Goal: Manage account settings

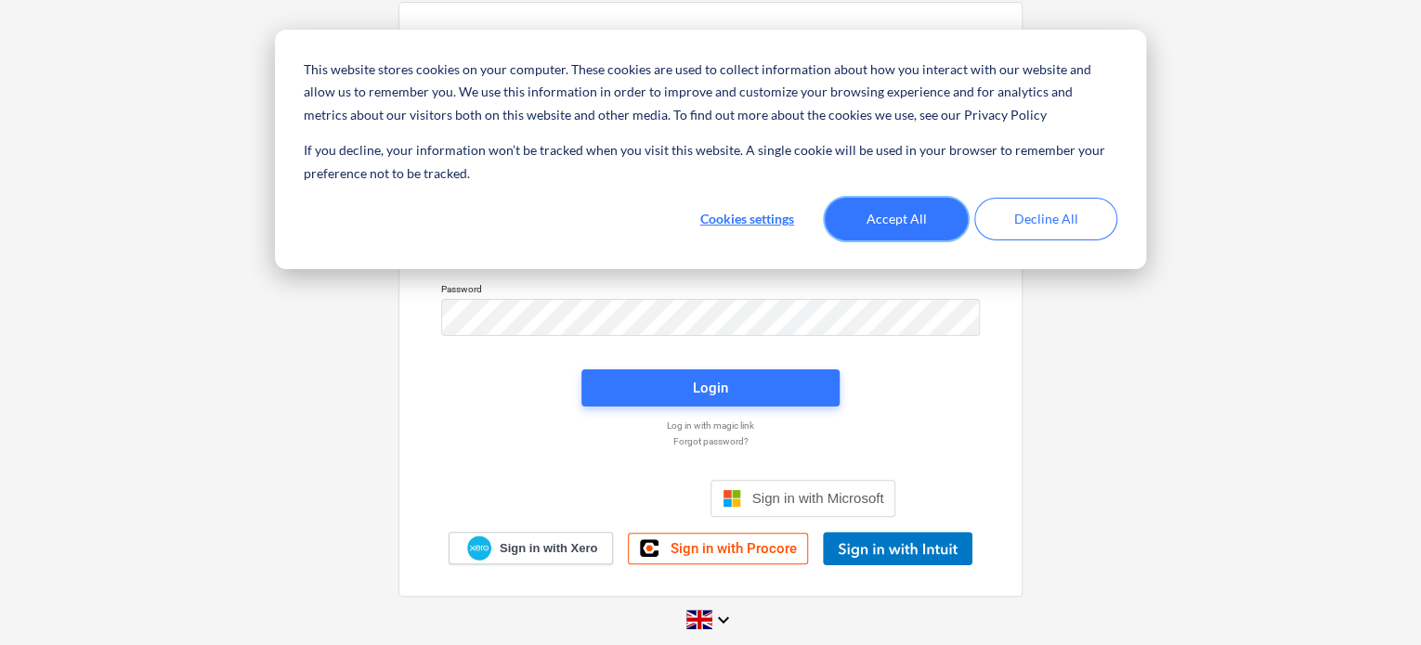
click at [904, 218] on button "Accept All" at bounding box center [896, 219] width 143 height 43
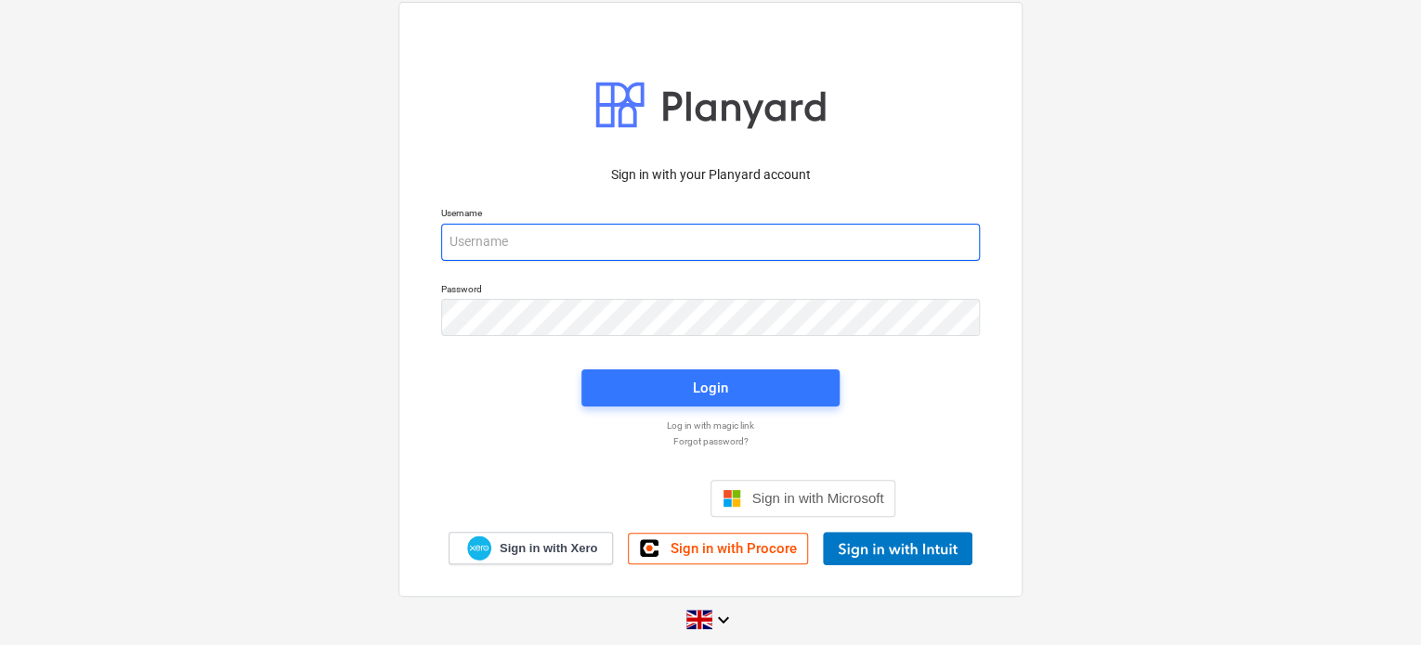
click at [537, 252] on input "email" at bounding box center [710, 242] width 539 height 37
click at [646, 237] on input "email" at bounding box center [710, 242] width 539 height 37
type input "[PERSON_NAME][EMAIL_ADDRESS][DOMAIN_NAME]"
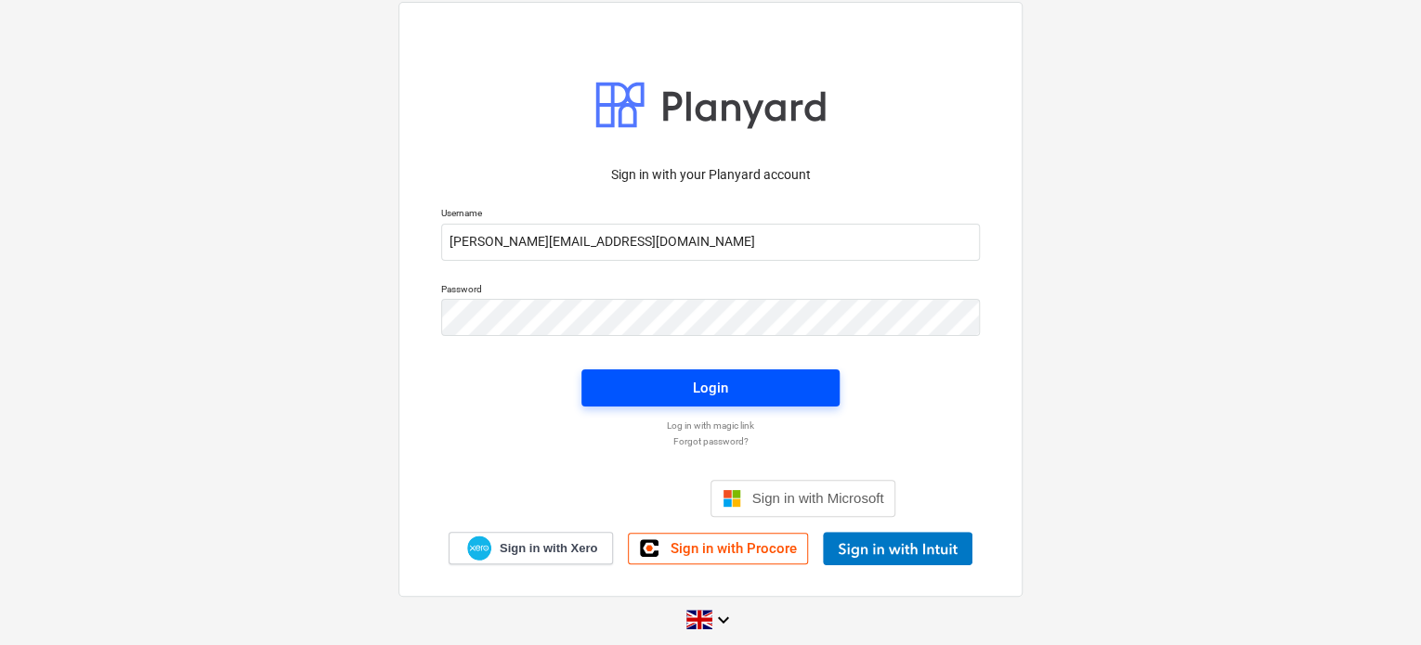
click at [676, 384] on span "Login" at bounding box center [711, 388] width 214 height 24
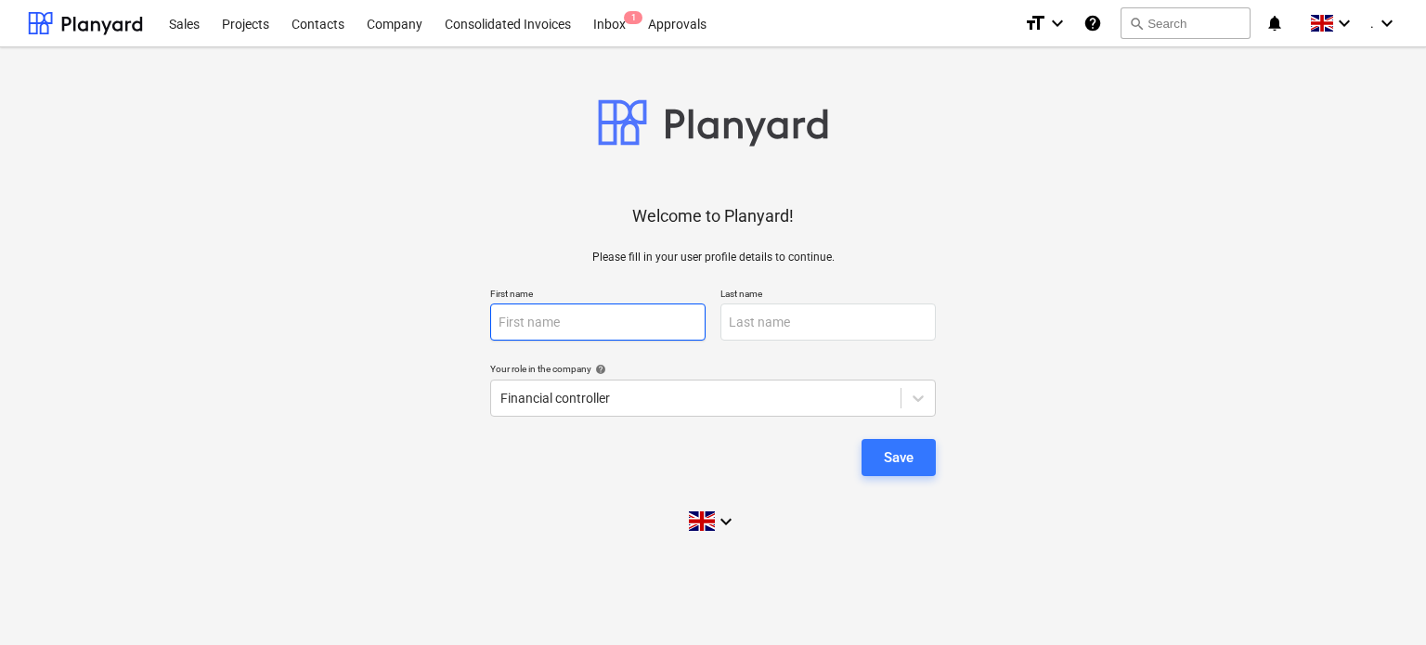
click at [577, 330] on input "text" at bounding box center [597, 322] width 215 height 37
type input "[PERSON_NAME]"
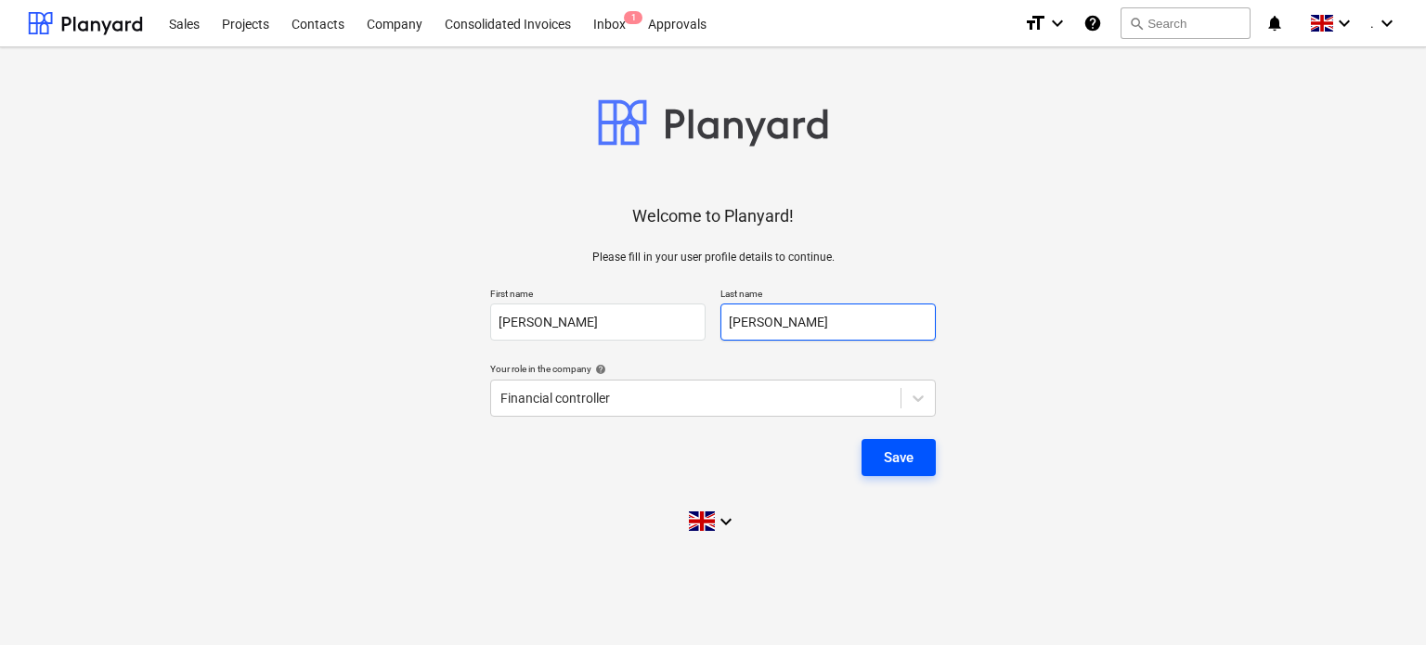
type input "[PERSON_NAME]"
click at [922, 456] on button "Save" at bounding box center [899, 457] width 74 height 37
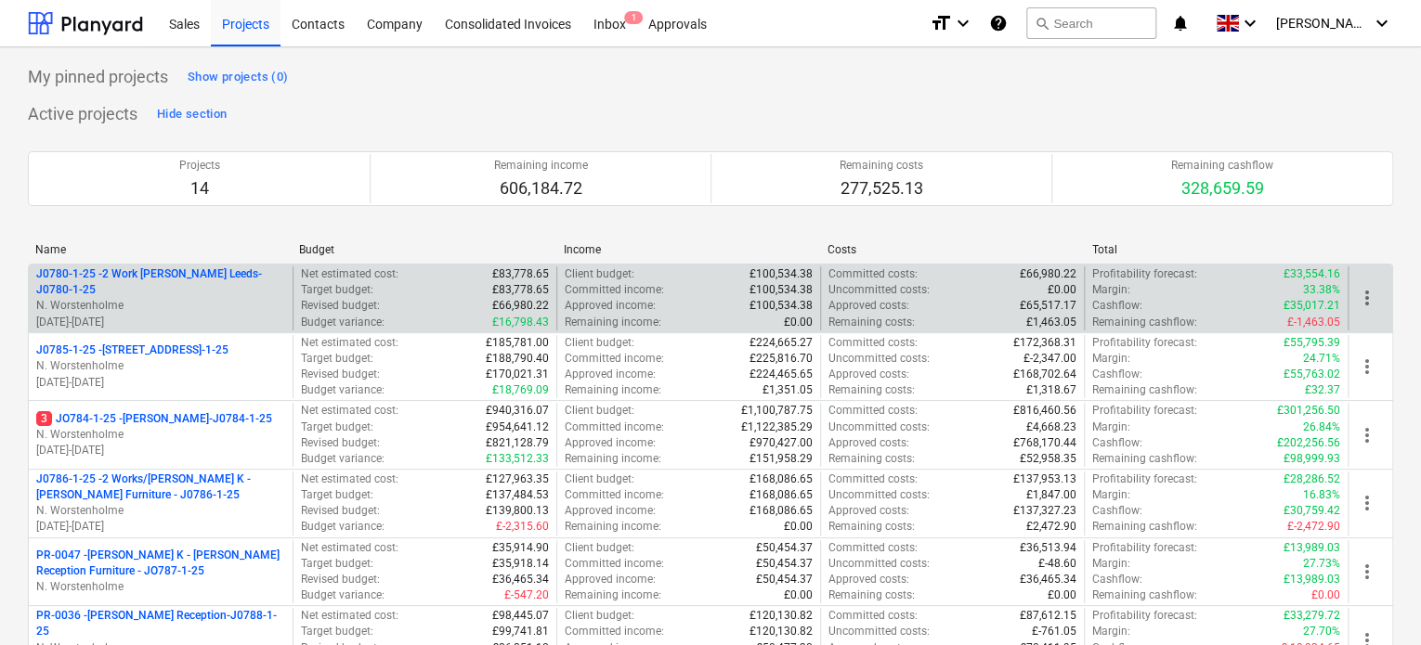
click at [159, 285] on p "J0780-1-25 - 2 Work [PERSON_NAME] Leeds-J0780-1-25" at bounding box center [160, 282] width 249 height 32
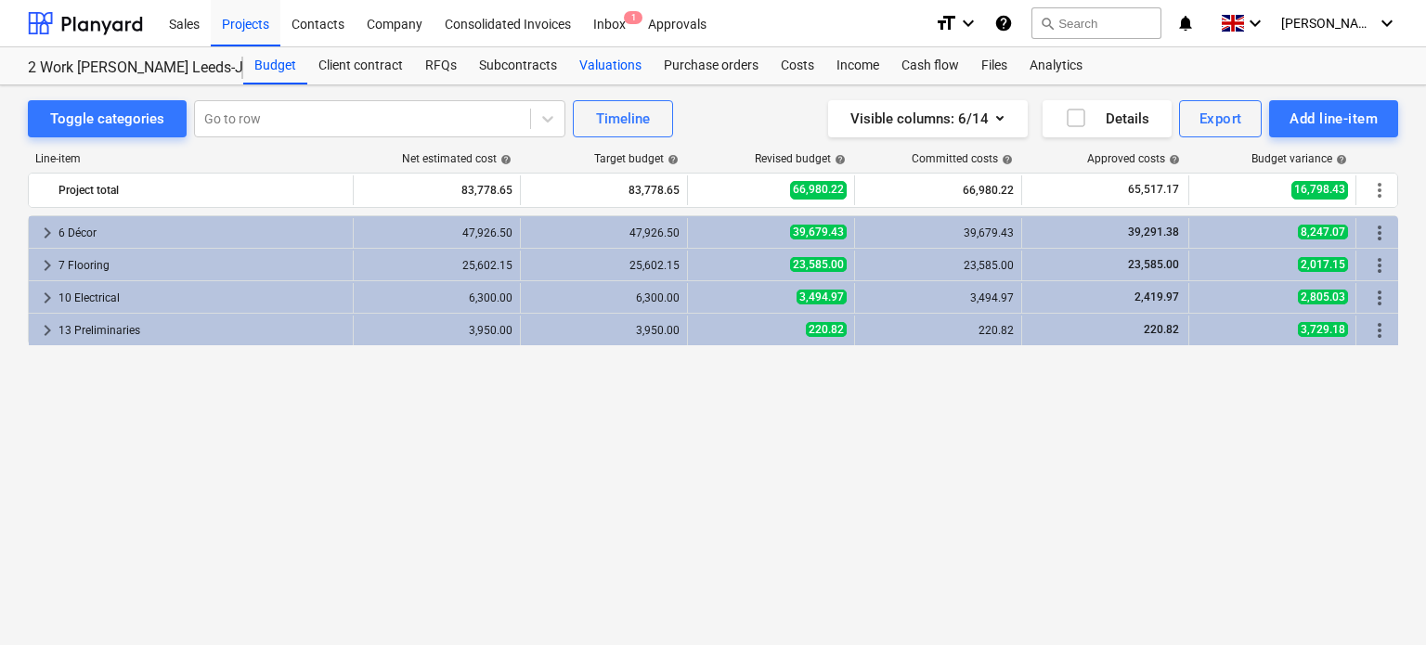
click at [609, 58] on div "Valuations" at bounding box center [610, 65] width 84 height 37
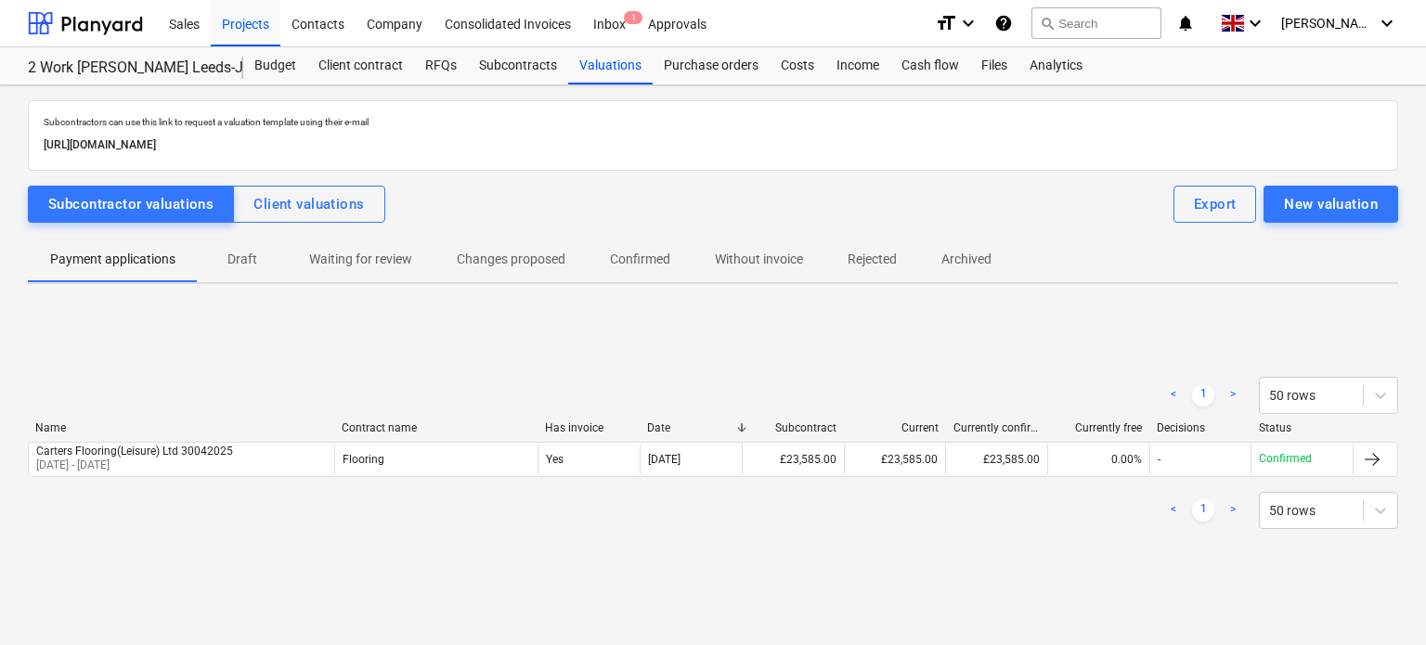
click at [360, 252] on p "Waiting for review" at bounding box center [360, 259] width 103 height 19
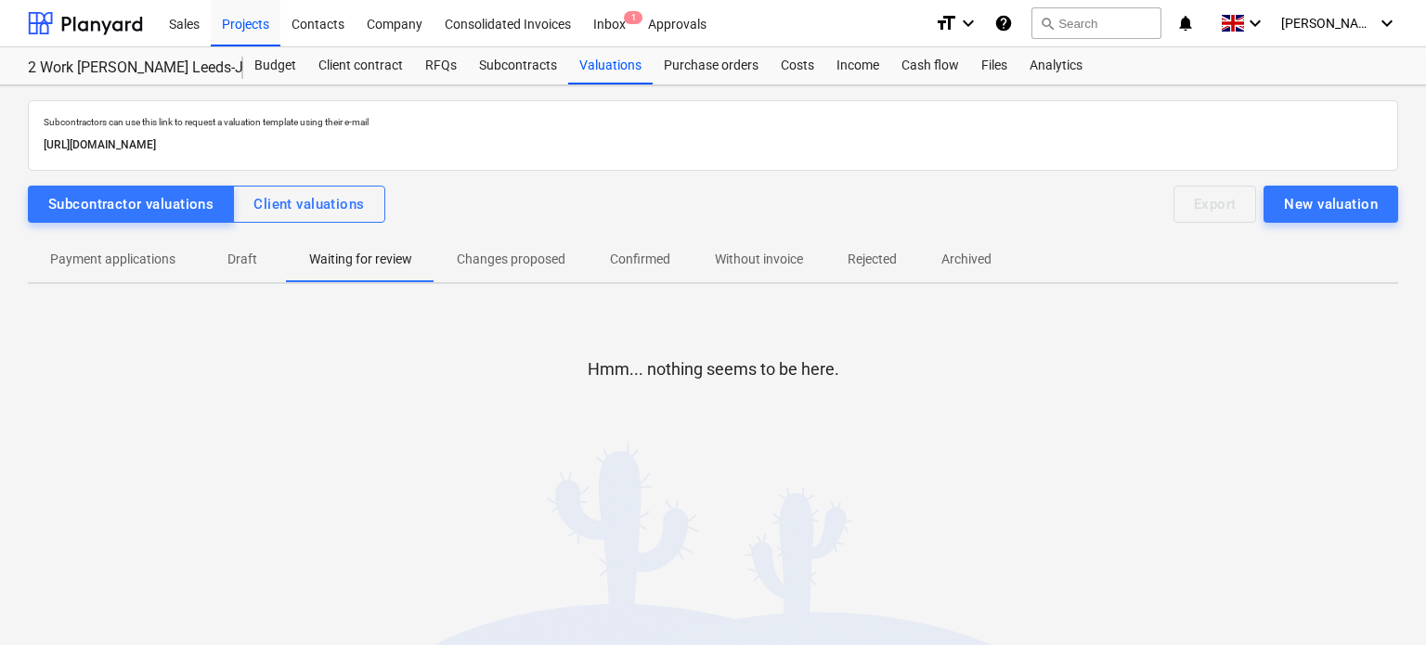
click at [241, 267] on p "Draft" at bounding box center [242, 259] width 45 height 19
click at [492, 266] on p "Changes proposed" at bounding box center [511, 259] width 109 height 19
click at [120, 271] on span "Payment applications" at bounding box center [113, 259] width 170 height 31
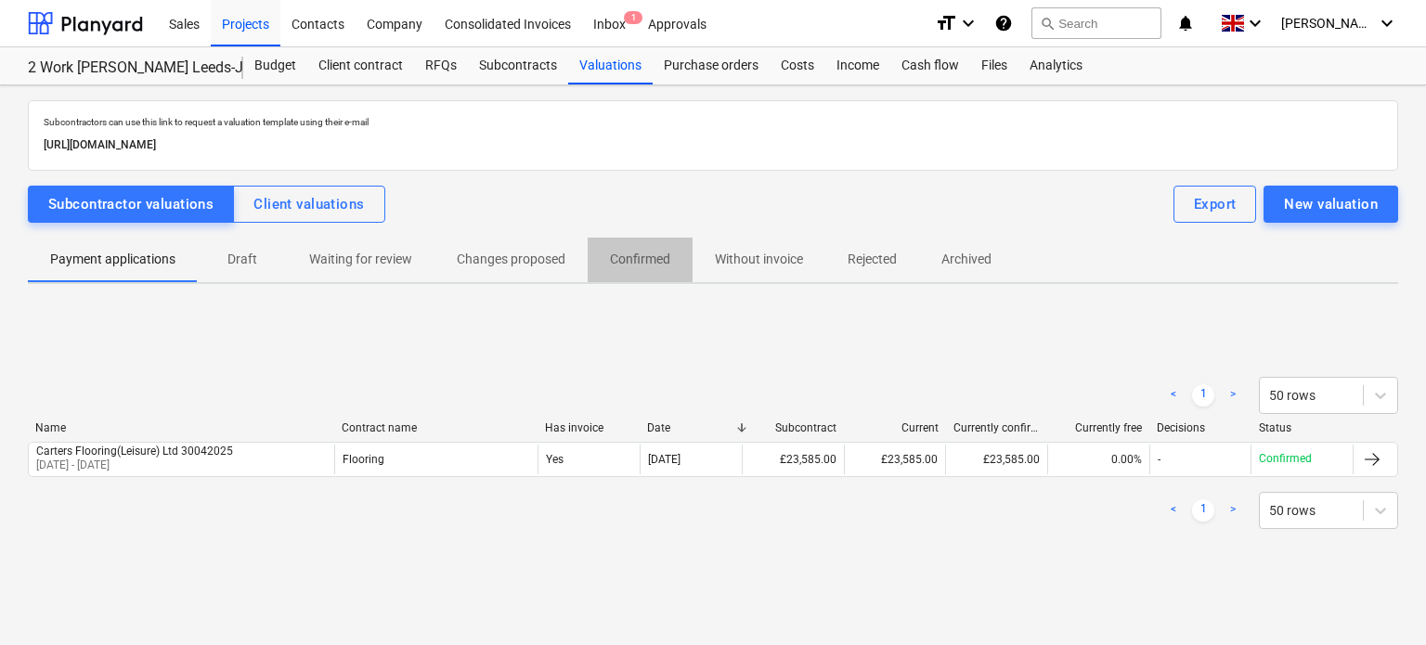
click at [628, 259] on p "Confirmed" at bounding box center [640, 259] width 60 height 19
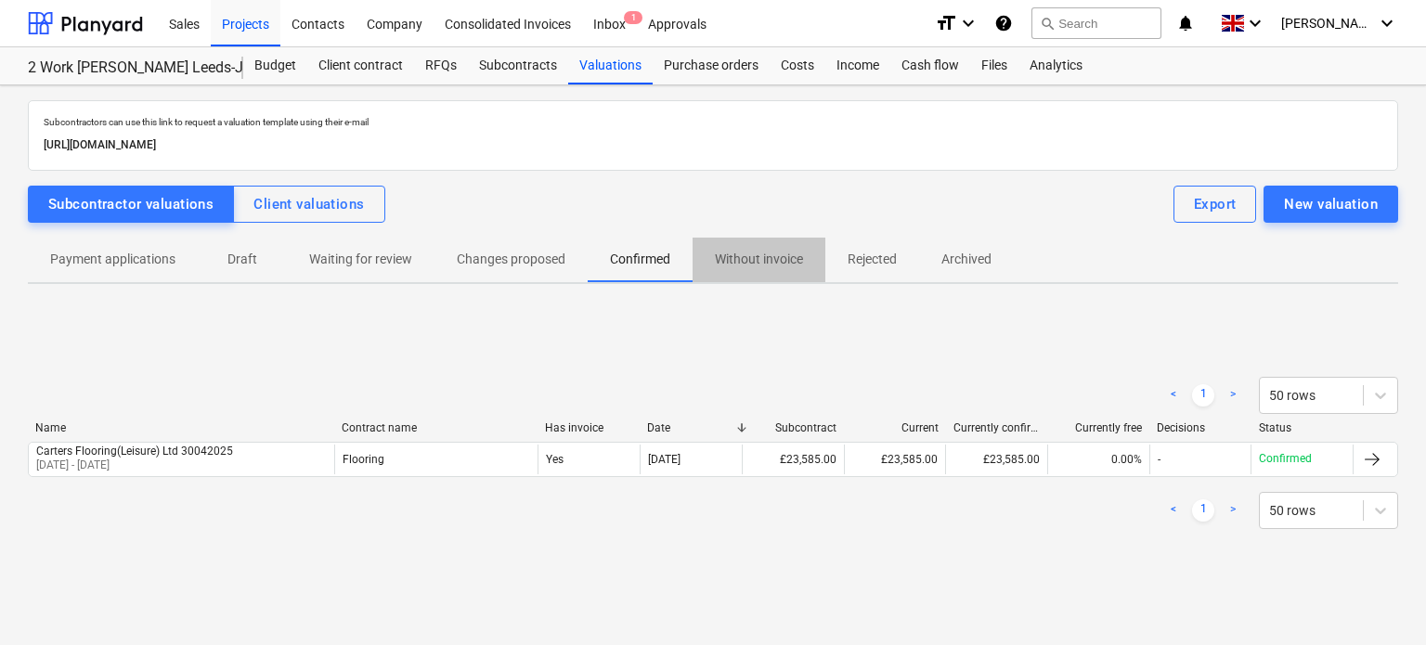
click at [729, 253] on p "Without invoice" at bounding box center [759, 259] width 88 height 19
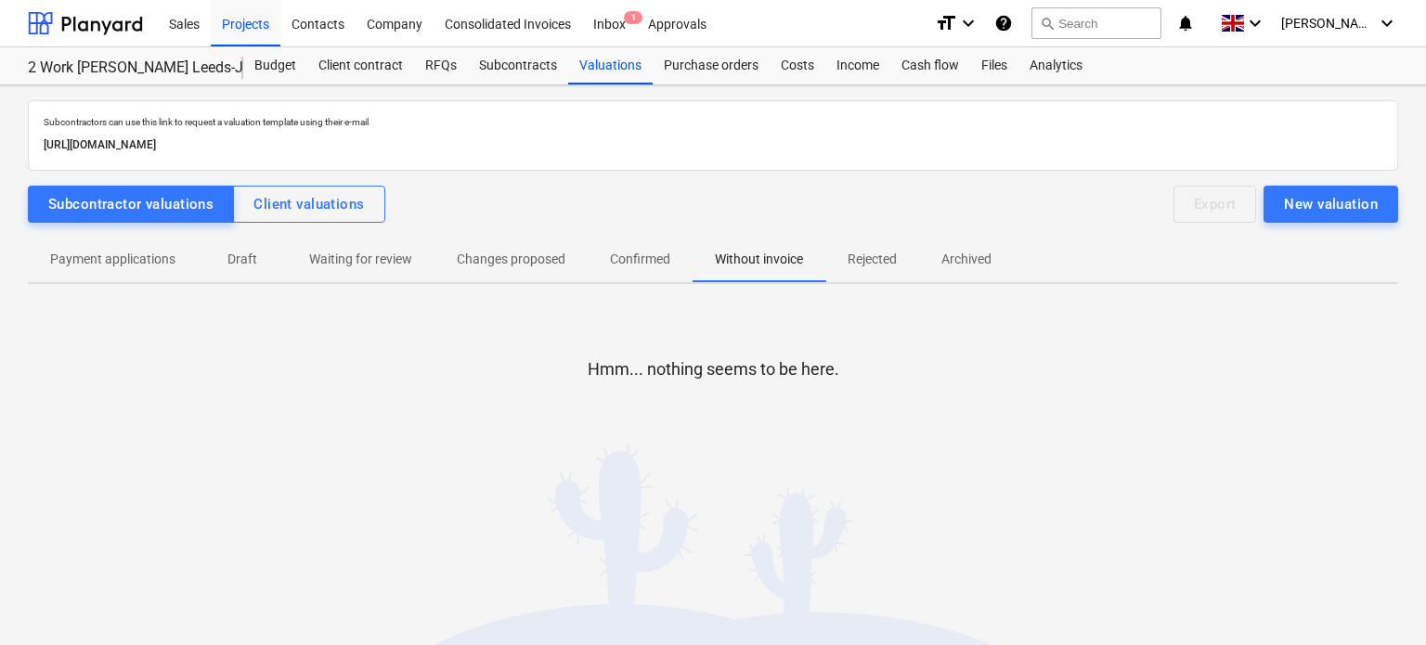
click at [871, 257] on p "Rejected" at bounding box center [872, 259] width 49 height 19
click at [981, 250] on p "Archived" at bounding box center [967, 259] width 50 height 19
click at [87, 281] on div "Payment applications Draft Waiting for review Changes proposed Confirmed Withou…" at bounding box center [713, 261] width 1371 height 46
click at [107, 250] on p "Payment applications" at bounding box center [112, 259] width 125 height 19
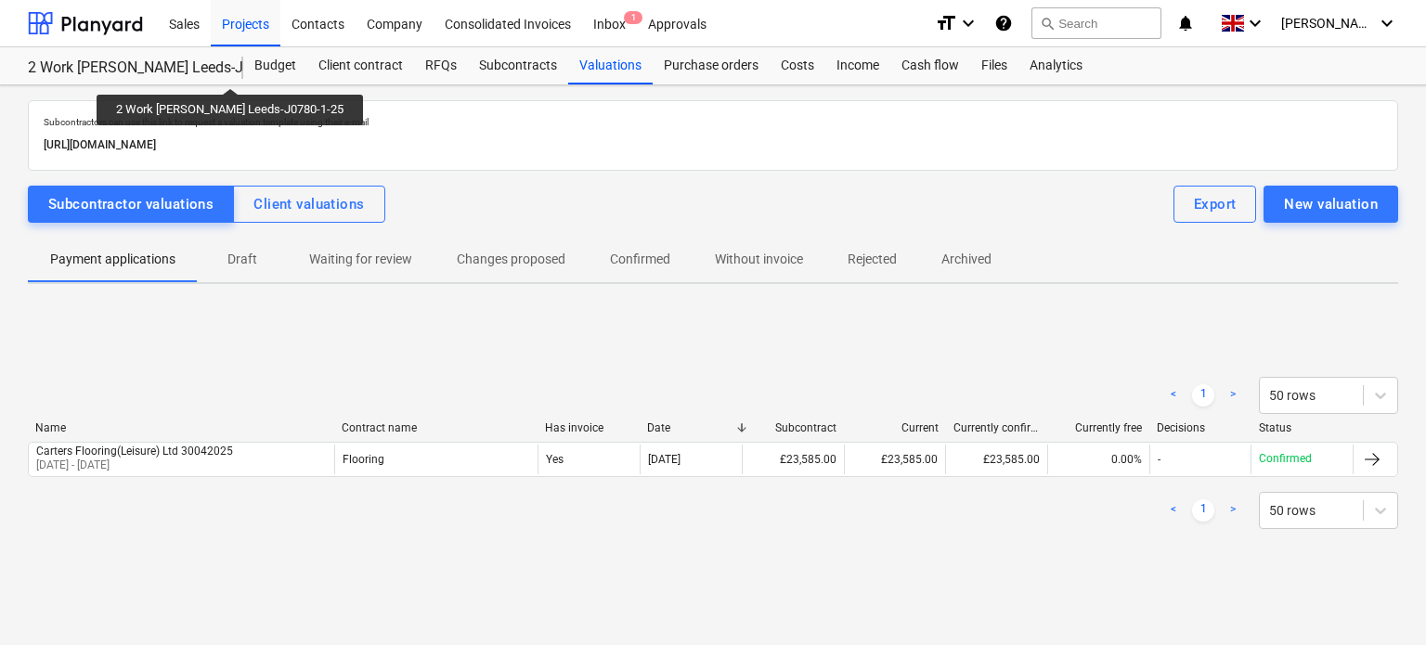
click at [216, 71] on div "2 Work [PERSON_NAME] Leeds-J0780-1-25" at bounding box center [124, 67] width 193 height 19
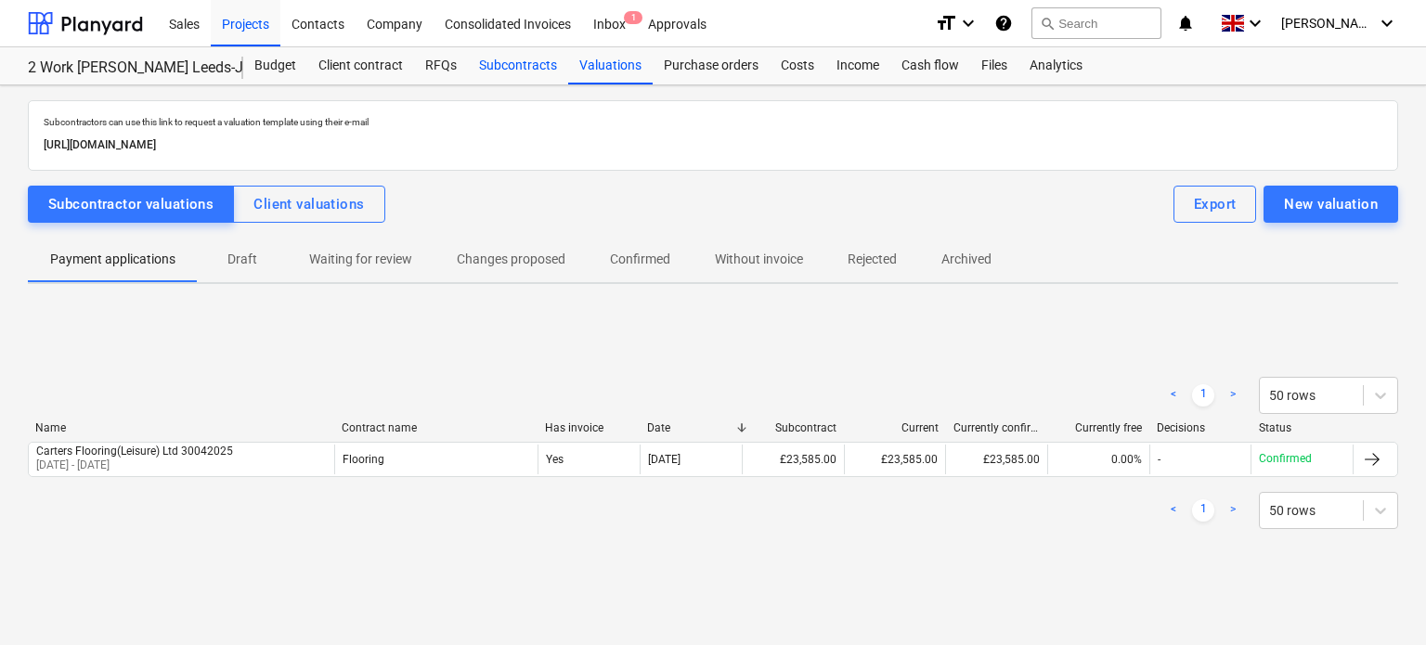
click at [524, 67] on div "Subcontracts" at bounding box center [518, 65] width 100 height 37
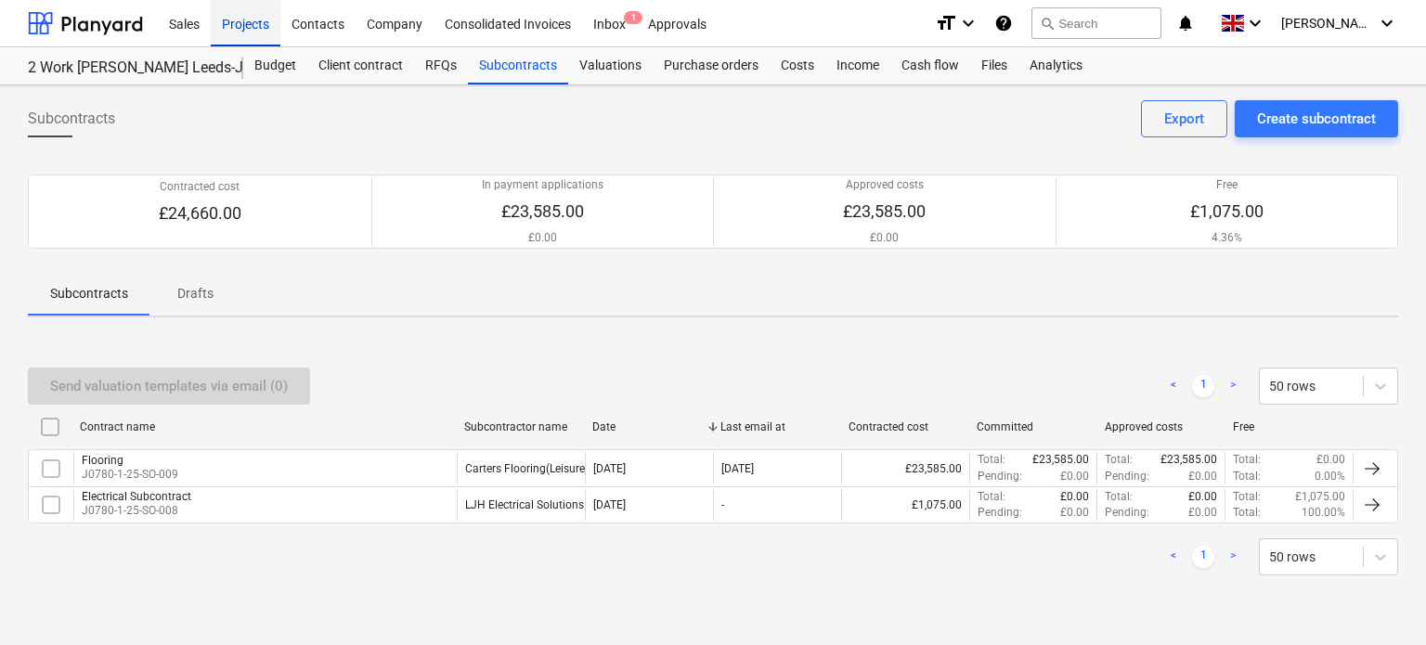
click at [233, 31] on div "Projects" at bounding box center [246, 22] width 70 height 47
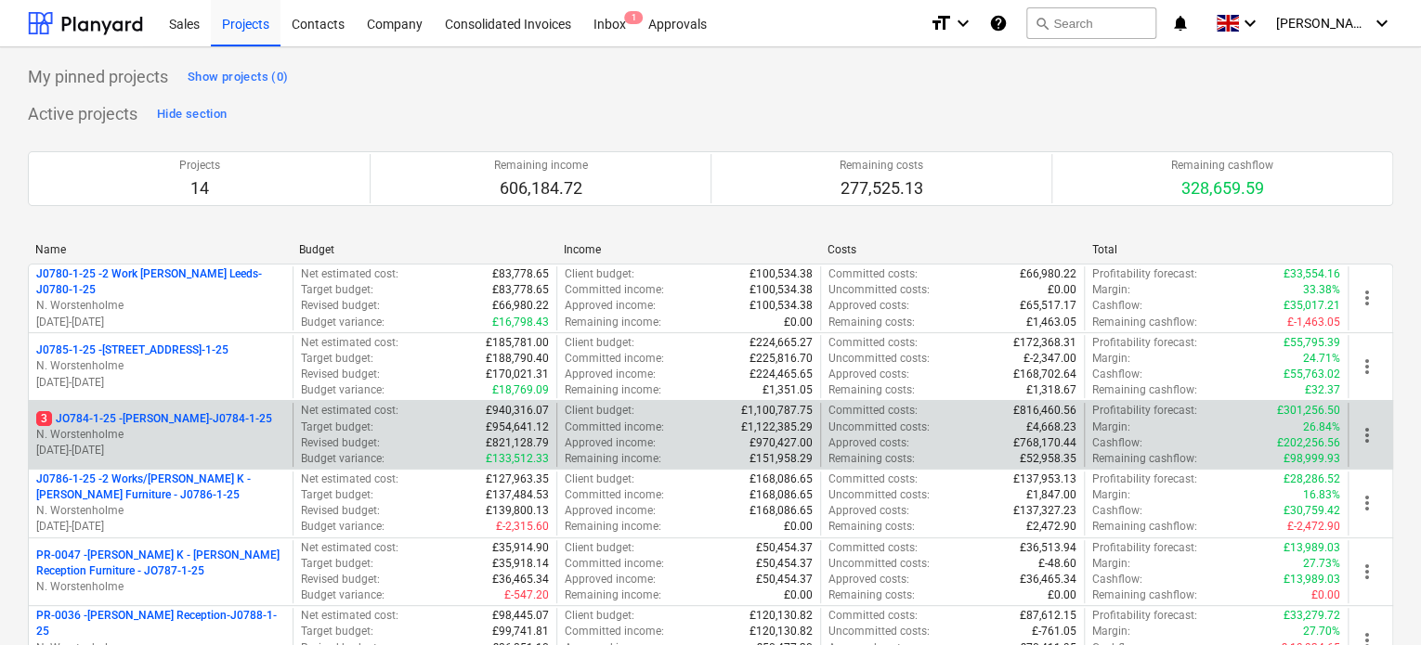
click at [181, 422] on p "3 JO784-1-25 - Wizu York-J0784-1-25" at bounding box center [154, 419] width 236 height 16
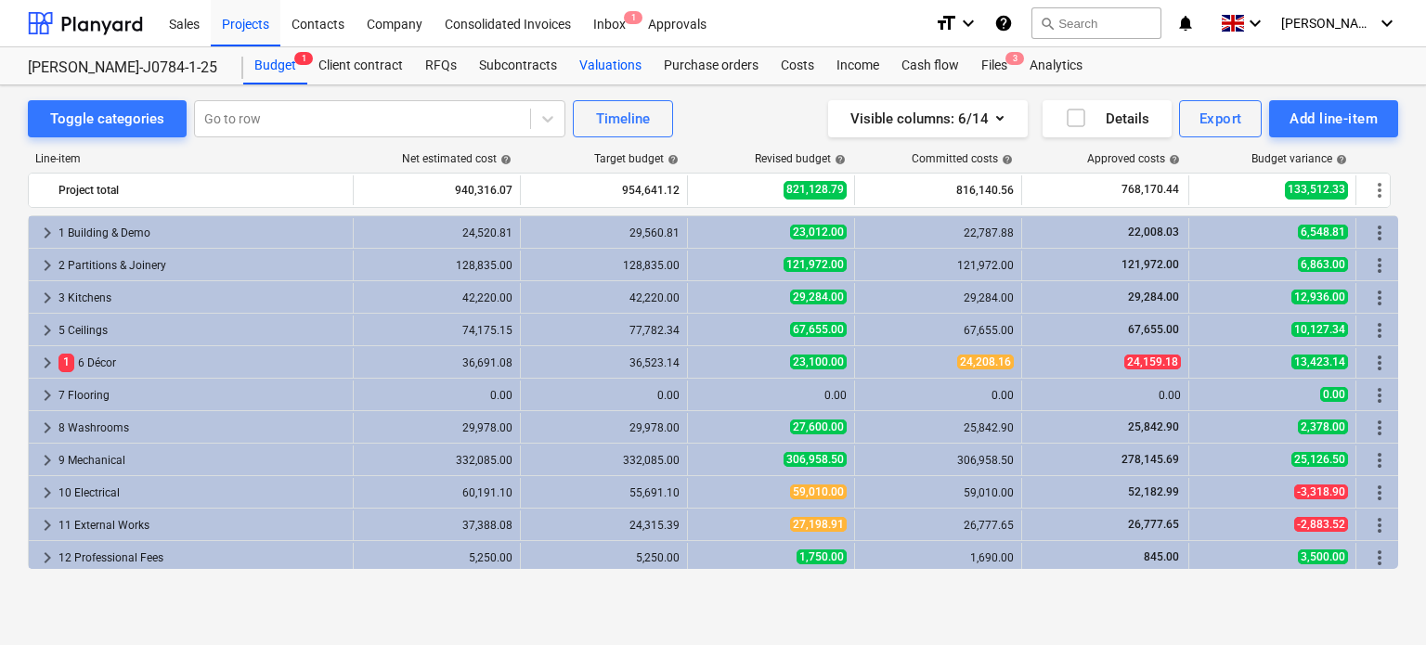
drag, startPoint x: 506, startPoint y: 61, endPoint x: 591, endPoint y: 58, distance: 84.5
click at [506, 61] on div "Subcontracts" at bounding box center [518, 65] width 100 height 37
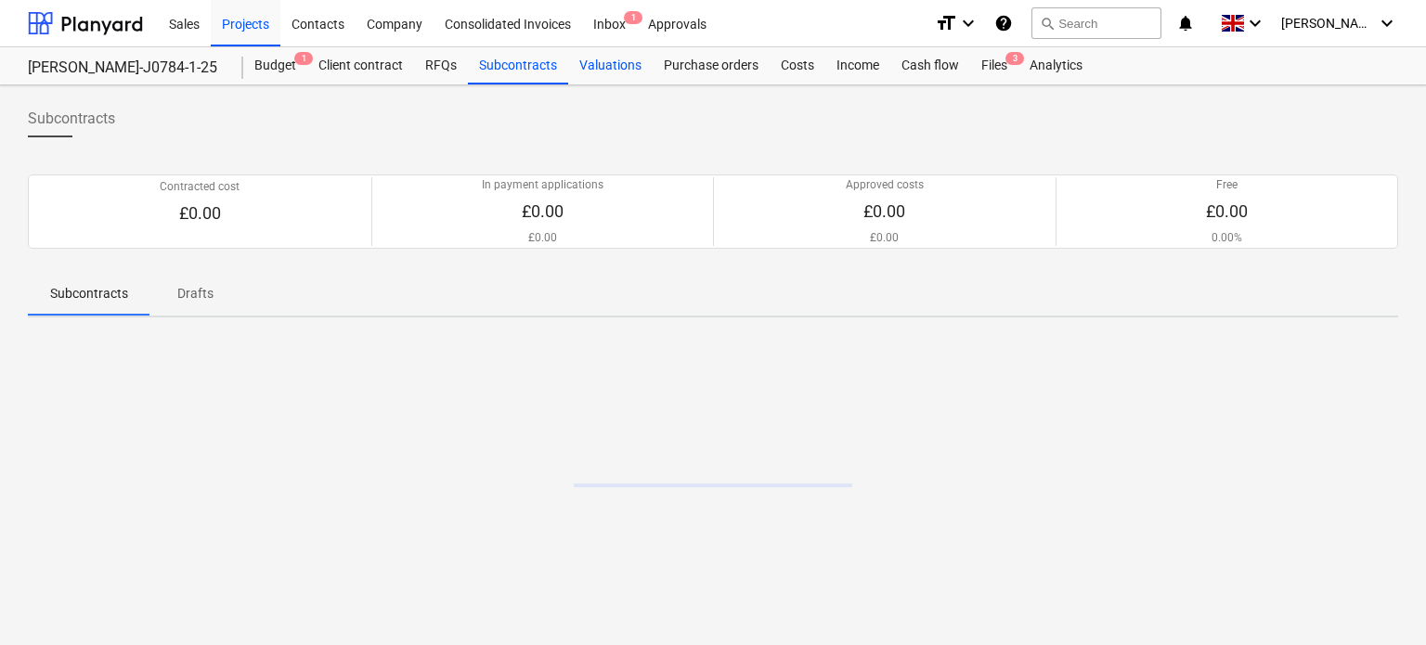
click at [628, 58] on div "Valuations" at bounding box center [610, 65] width 84 height 37
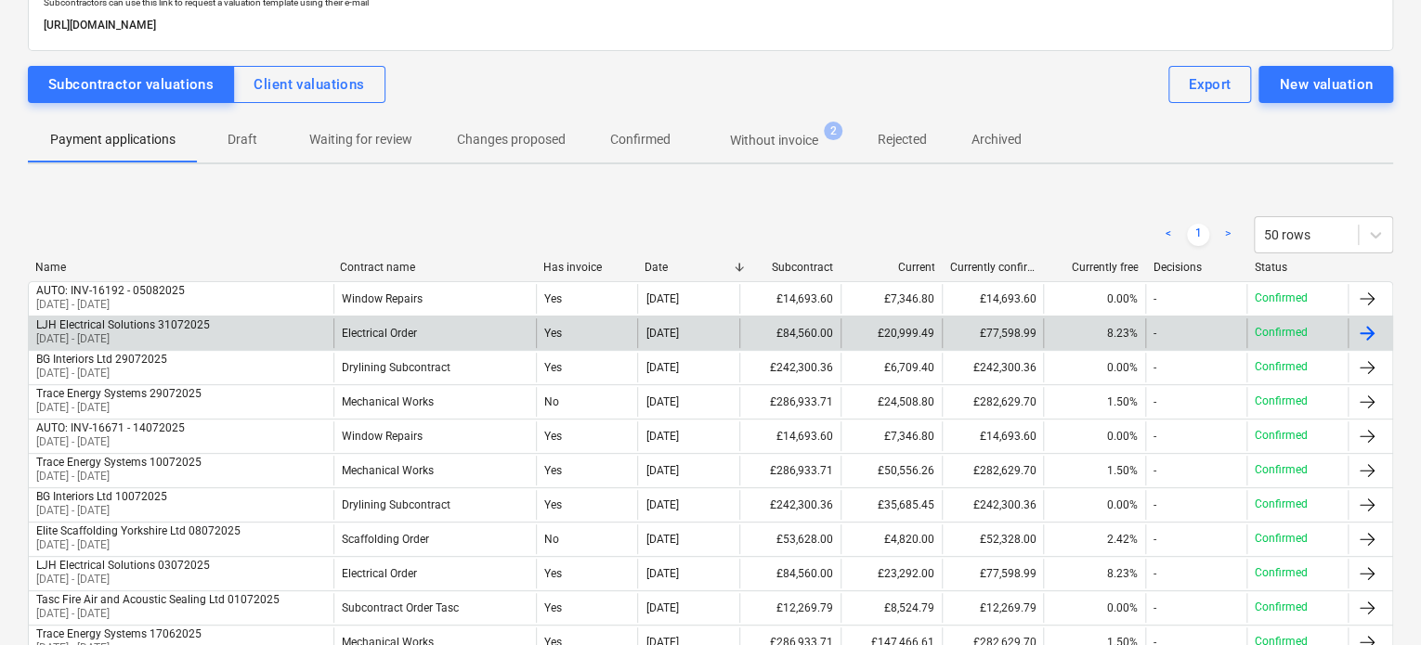
scroll to position [93, 0]
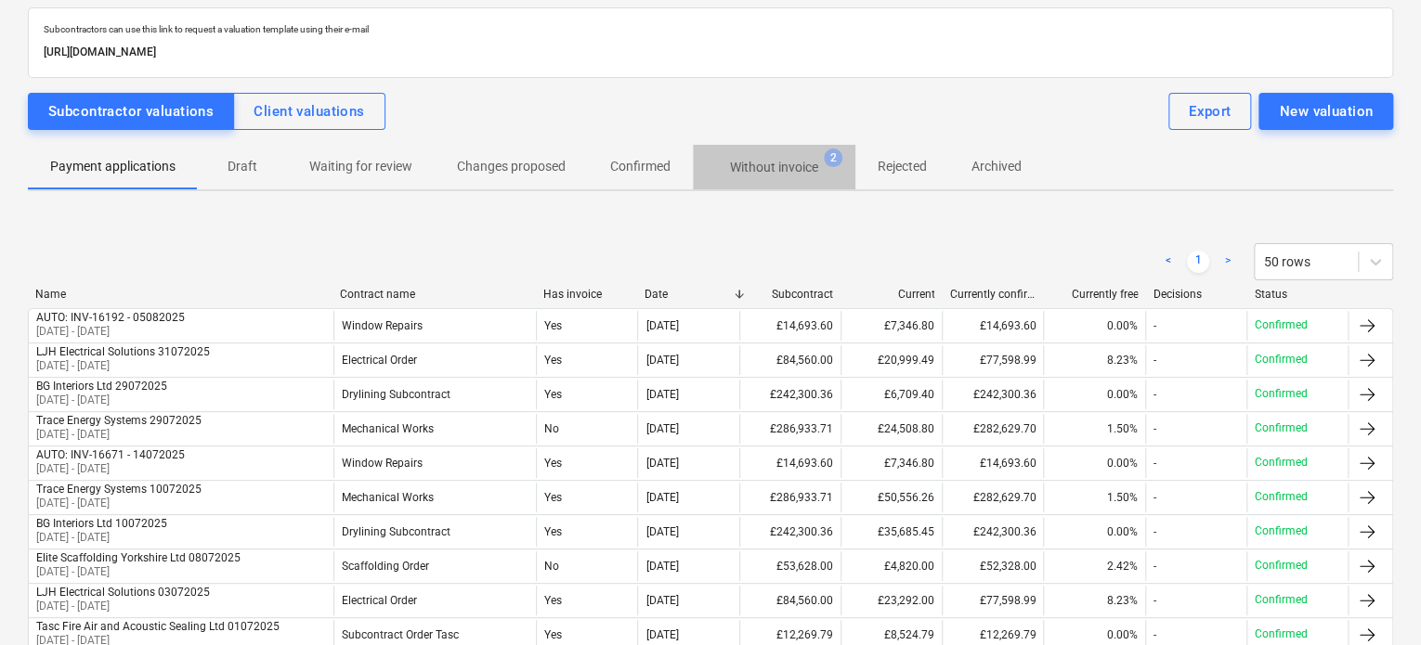
click at [756, 173] on p "Without invoice" at bounding box center [774, 167] width 88 height 19
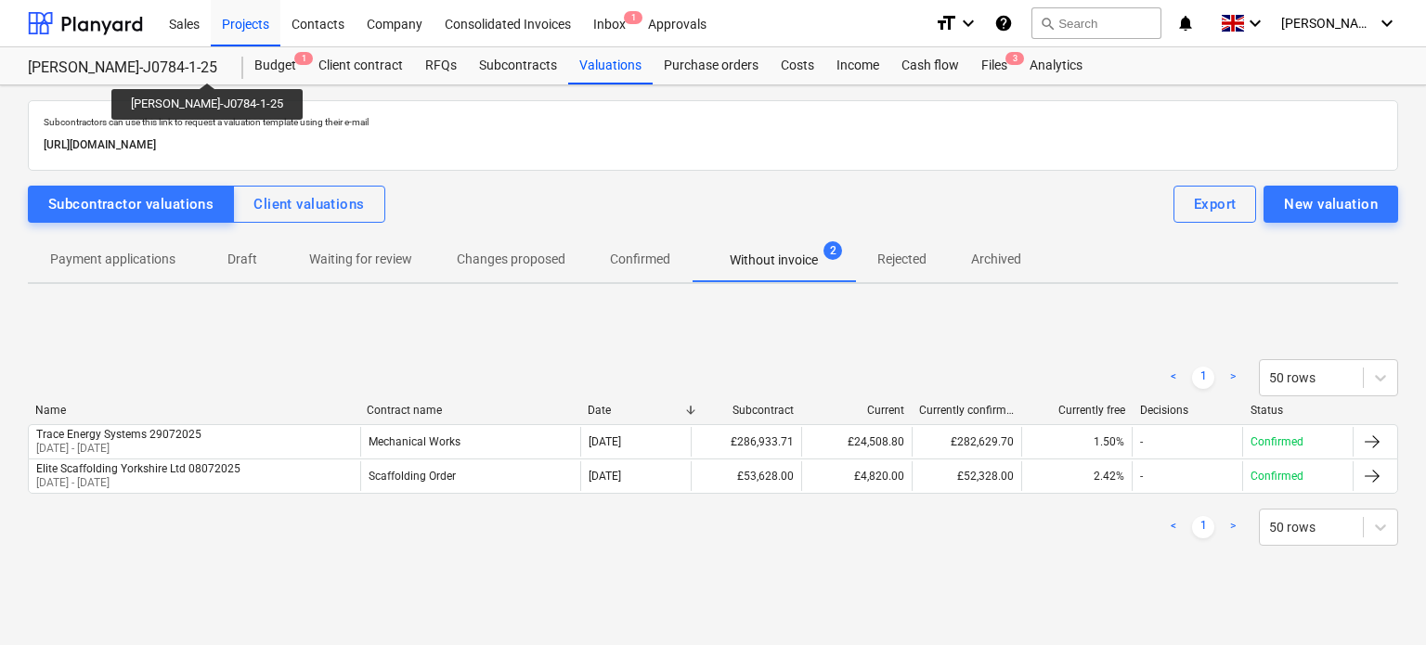
click at [147, 62] on div "[PERSON_NAME]-J0784-1-25" at bounding box center [124, 67] width 193 height 19
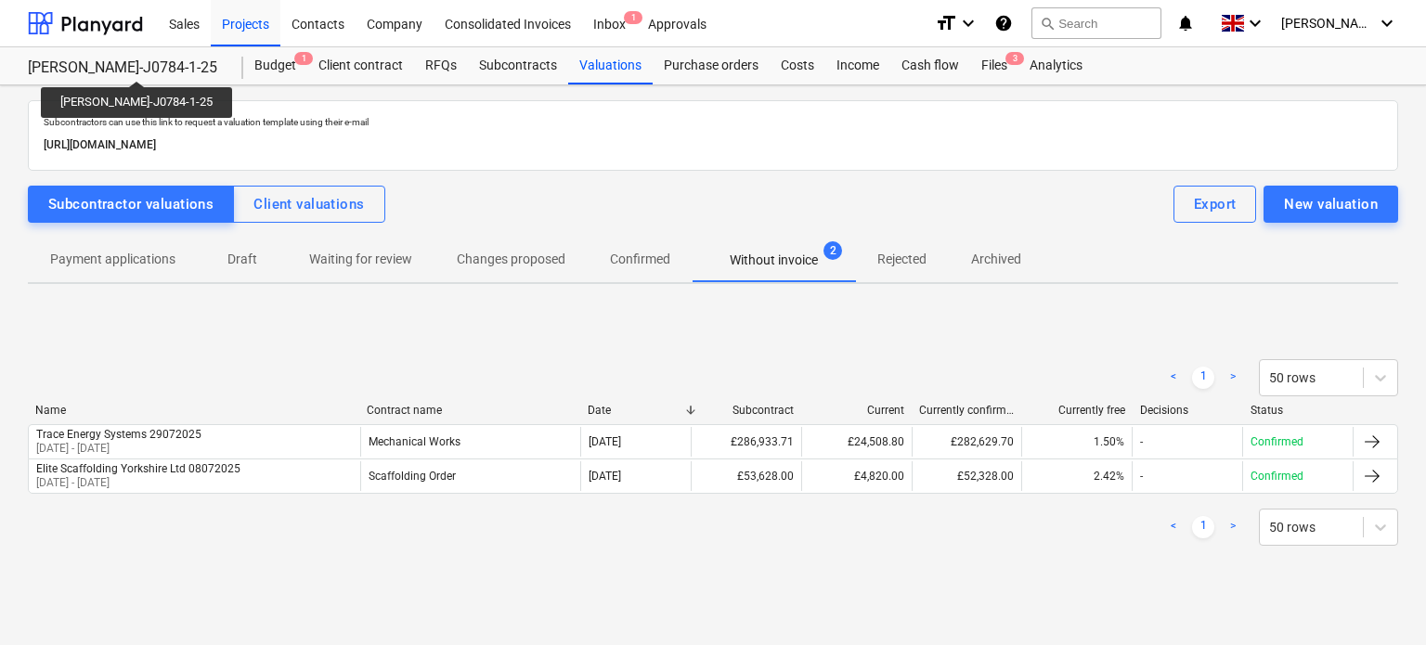
click at [119, 64] on div "[PERSON_NAME]-J0784-1-25" at bounding box center [124, 67] width 193 height 19
click at [100, 58] on div "[PERSON_NAME]-J0784-1-25" at bounding box center [124, 67] width 193 height 19
click at [101, 72] on div "[PERSON_NAME]-J0784-1-25" at bounding box center [124, 67] width 193 height 19
click at [227, 20] on div "Projects" at bounding box center [246, 22] width 70 height 47
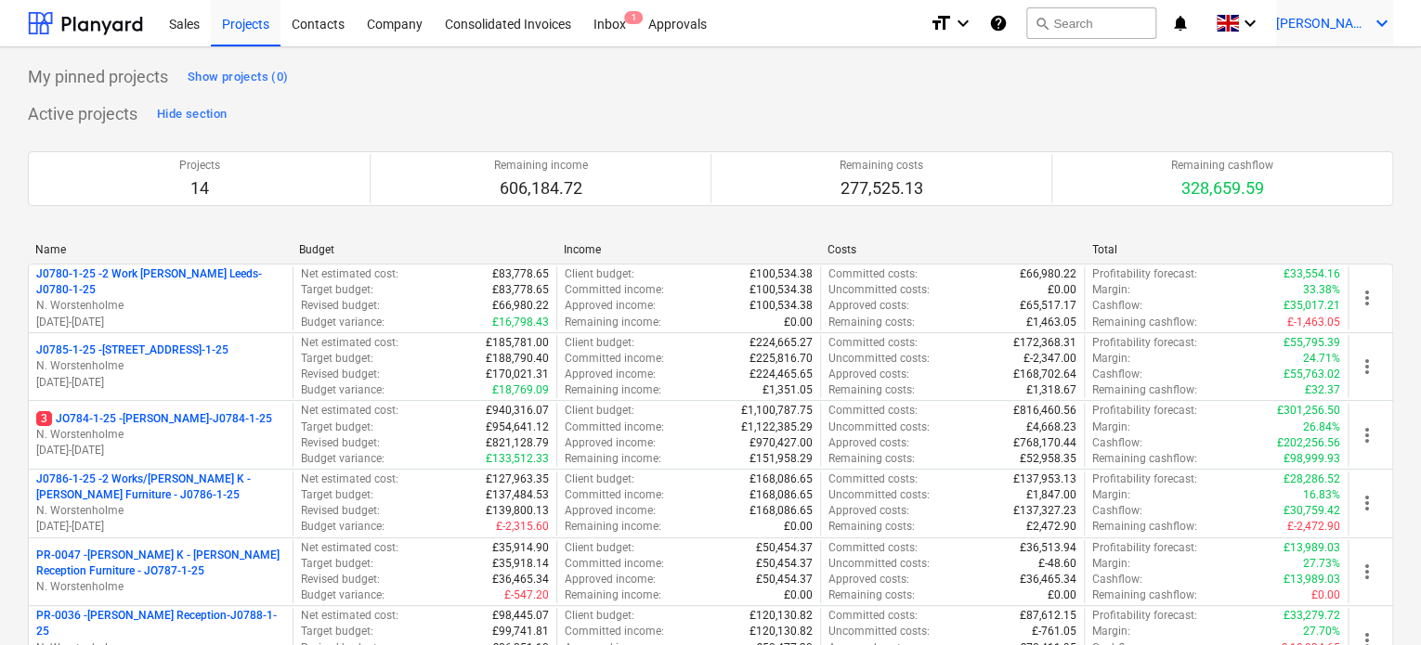
click at [1376, 12] on icon "keyboard_arrow_down" at bounding box center [1382, 23] width 22 height 22
click at [1333, 69] on div "Settings" at bounding box center [1336, 73] width 111 height 30
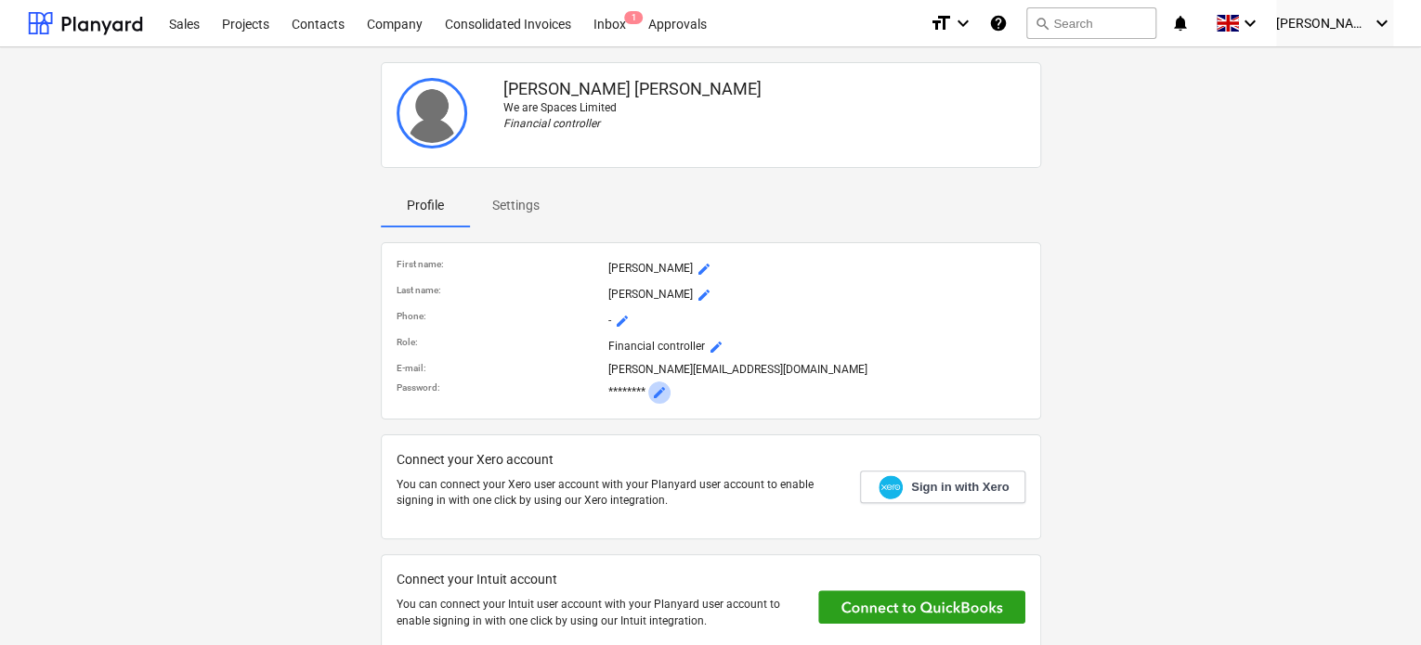
click at [666, 391] on span "mode_edit" at bounding box center [659, 392] width 15 height 15
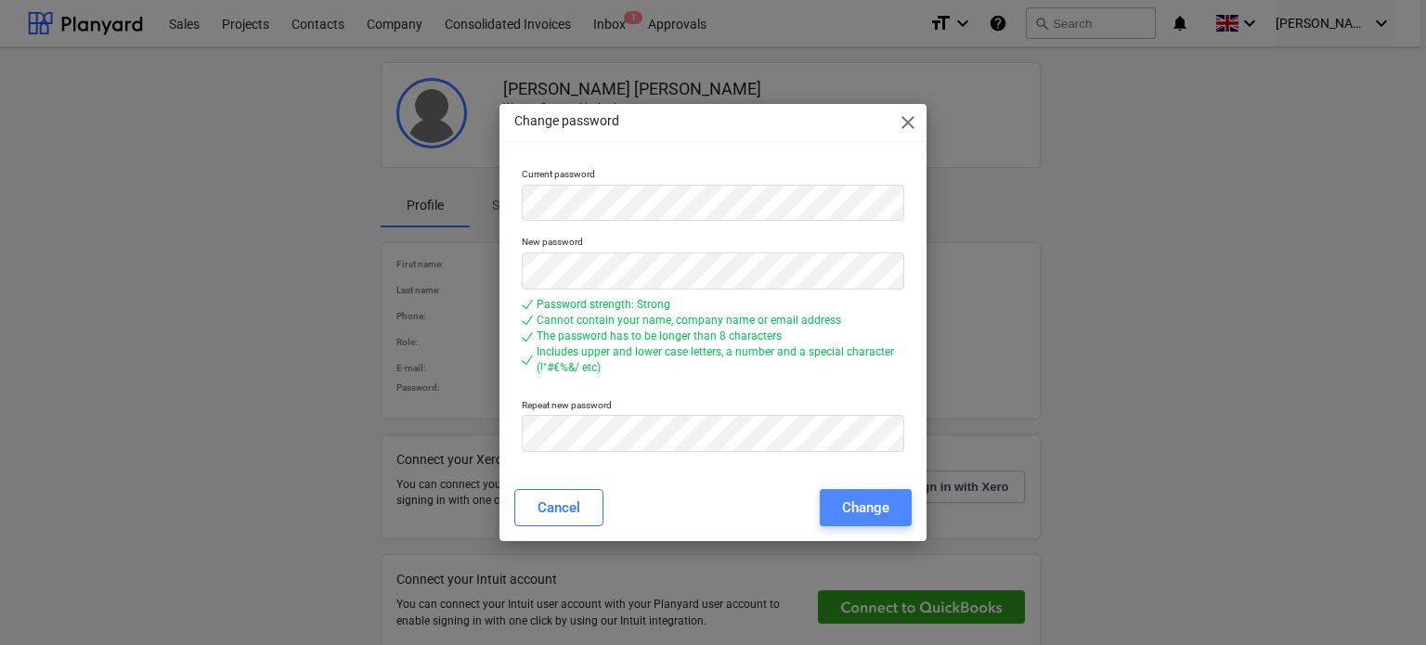
click at [845, 513] on div "Change" at bounding box center [865, 508] width 47 height 24
